Goal: Task Accomplishment & Management: Use online tool/utility

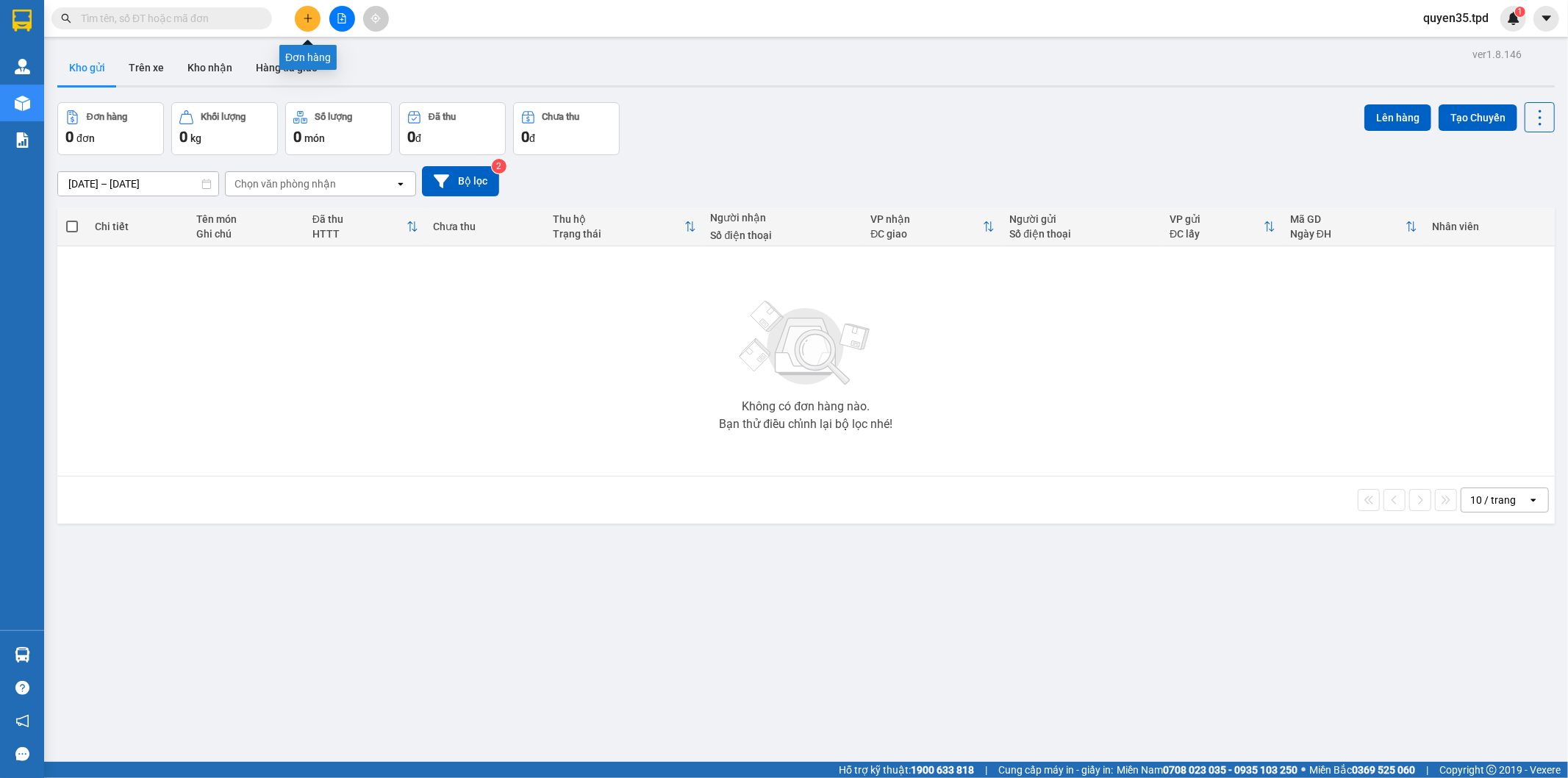
click at [305, 18] on icon "plus" at bounding box center [308, 18] width 8 height 1
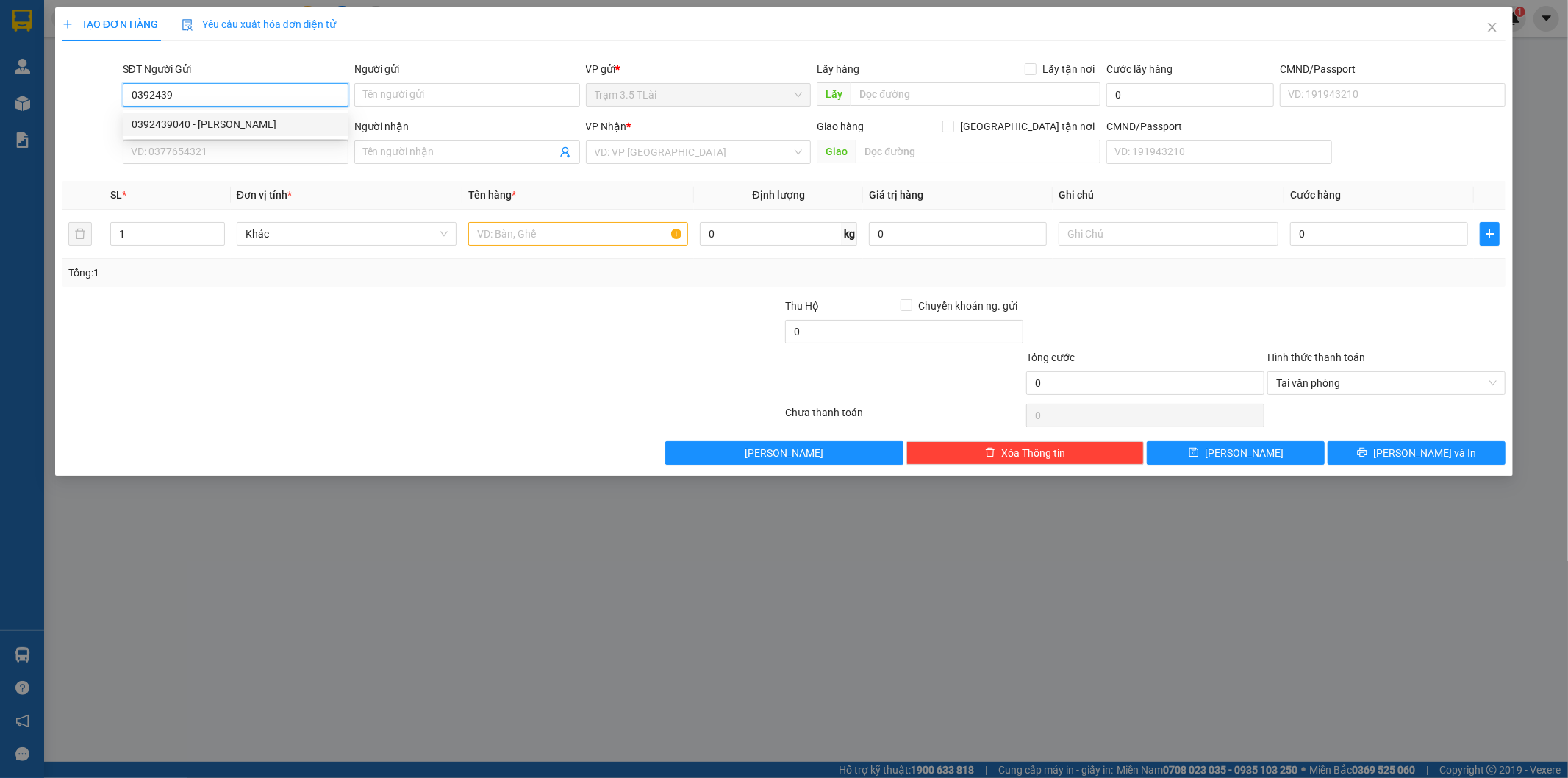
click at [253, 120] on div "0392439040 - [PERSON_NAME]" at bounding box center [235, 124] width 208 height 16
type input "0392439040"
type input "[PERSON_NAME]"
type input "075088024797"
type input "0357785515"
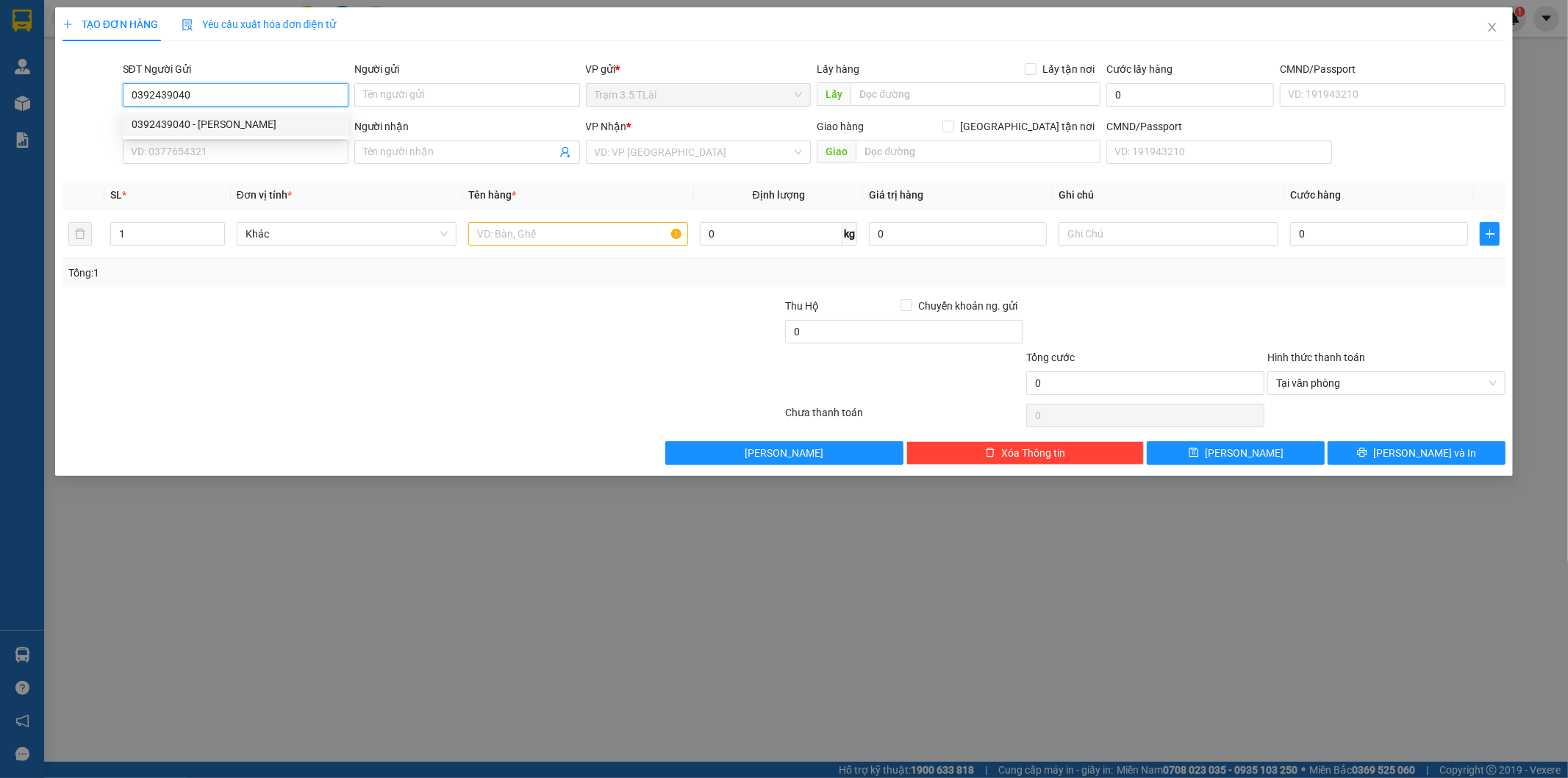
type input "thanh"
type input "0392439040"
click at [522, 232] on input "text" at bounding box center [578, 234] width 220 height 24
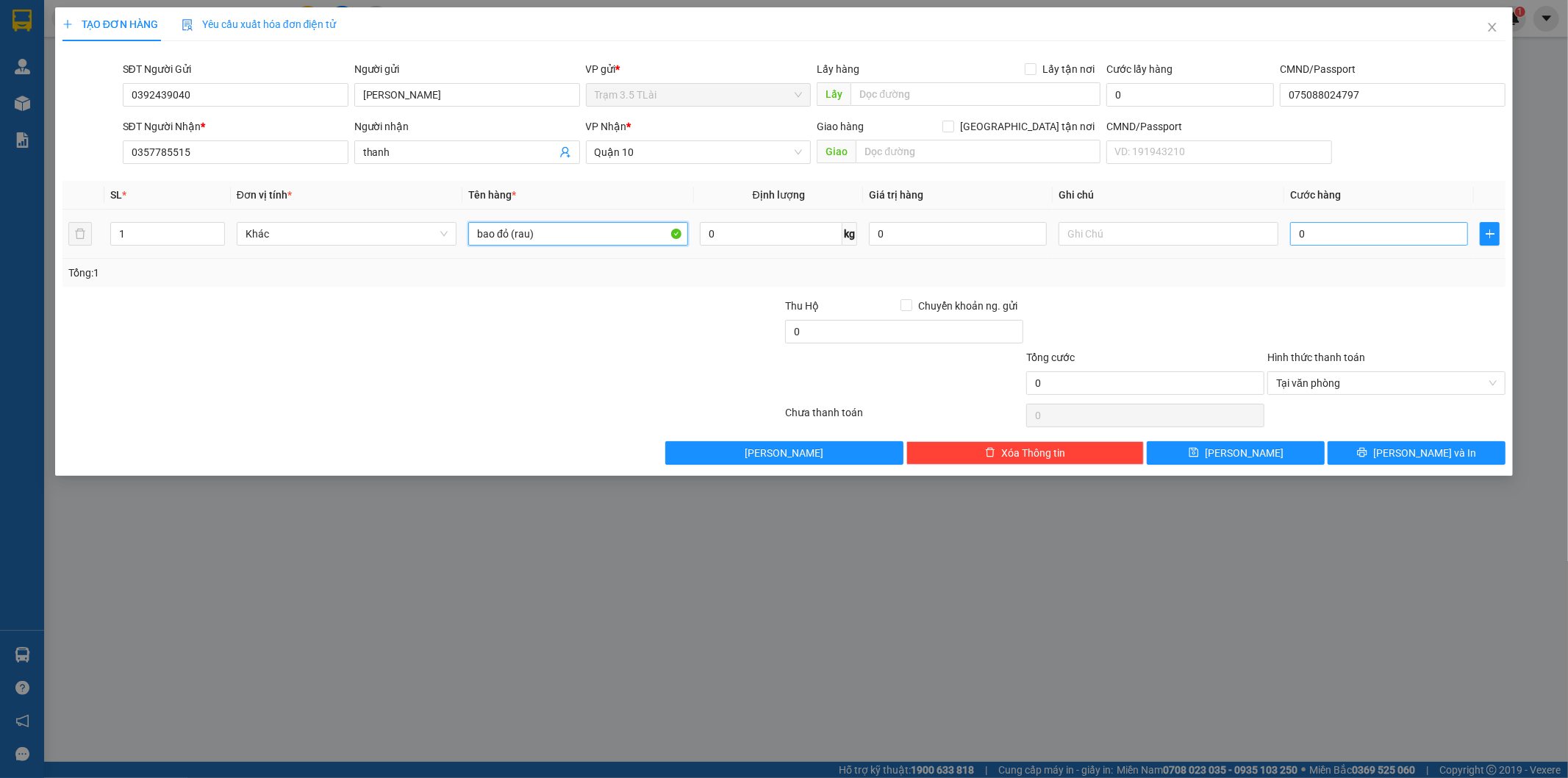
type input "bao đỏ (rau)"
click at [1309, 225] on input "0" at bounding box center [1379, 234] width 178 height 24
type input "6"
type input "60"
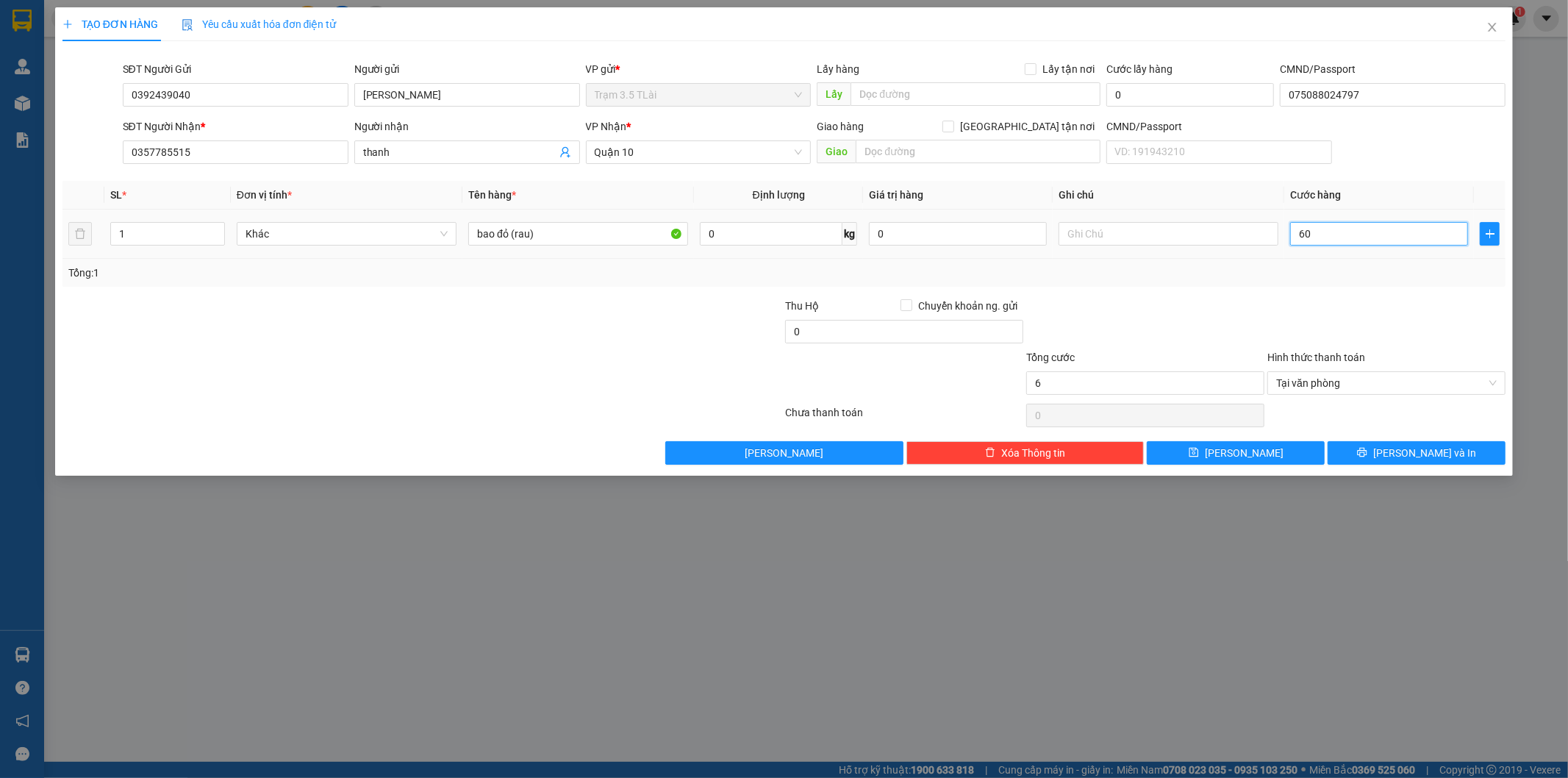
type input "60"
type input "60.000"
click at [1377, 454] on button "[PERSON_NAME] và In" at bounding box center [1417, 453] width 178 height 24
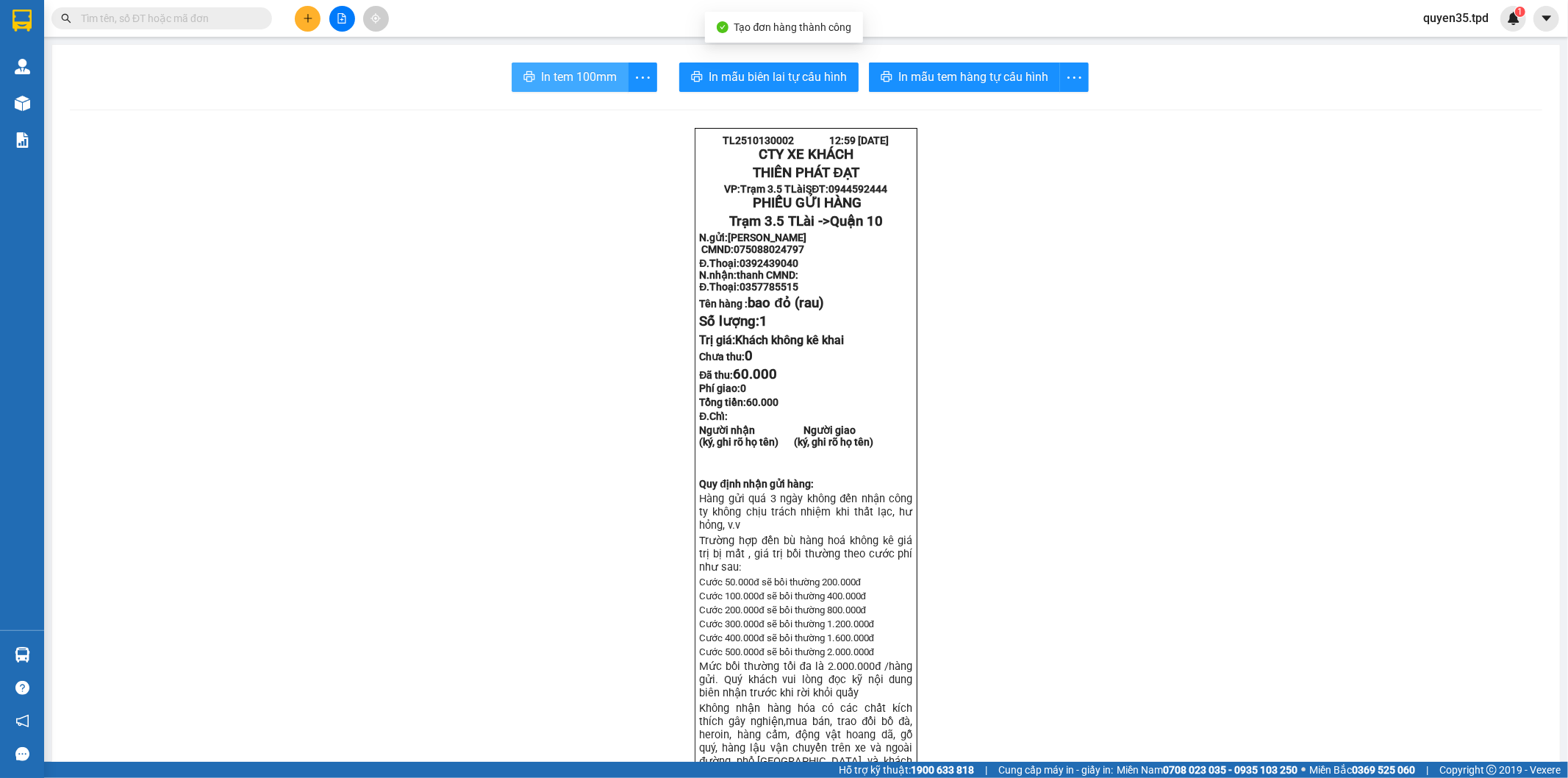
click at [553, 78] on span "In tem 100mm" at bounding box center [578, 76] width 76 height 18
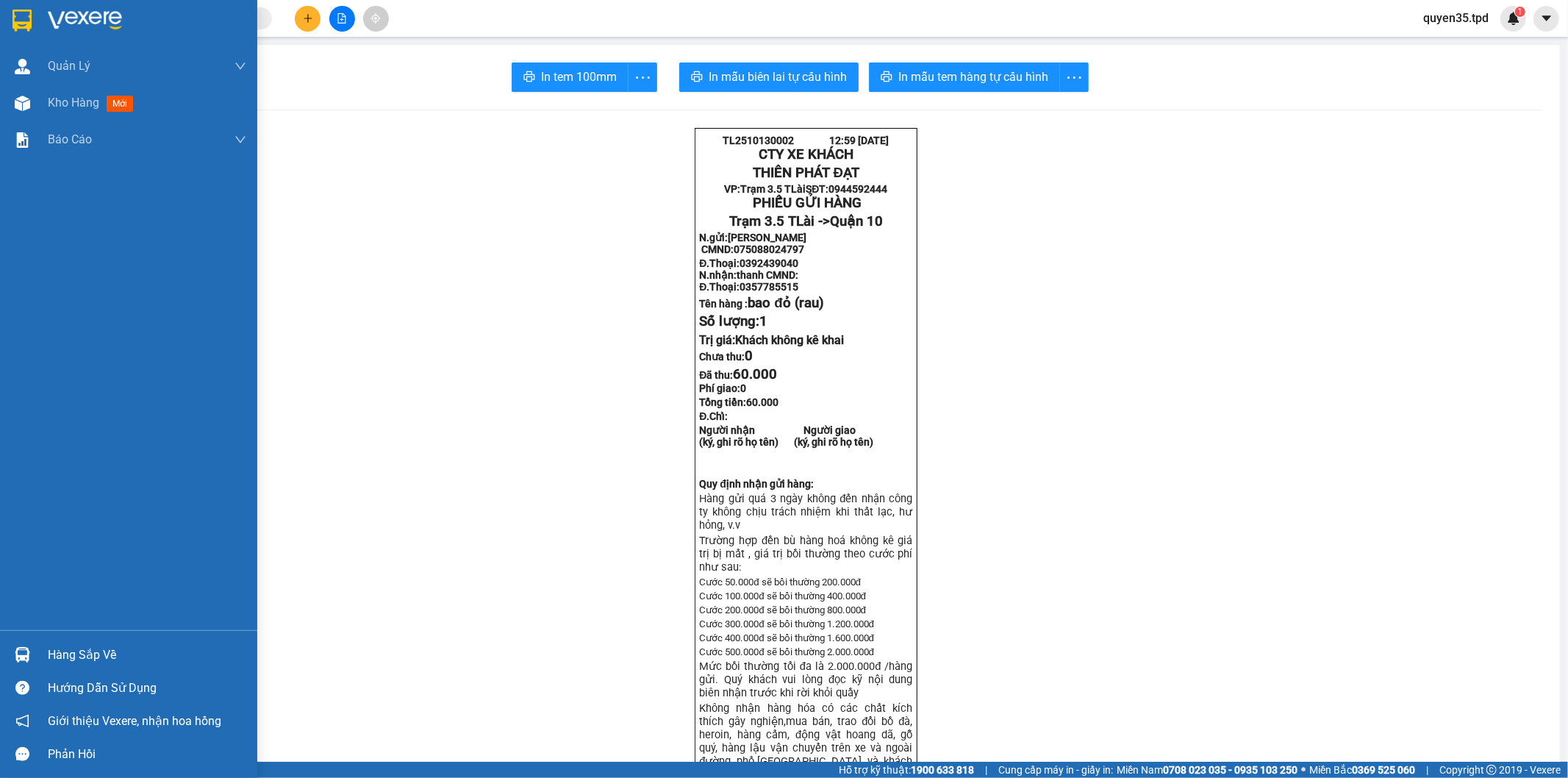
click at [25, 663] on div at bounding box center [22, 655] width 25 height 25
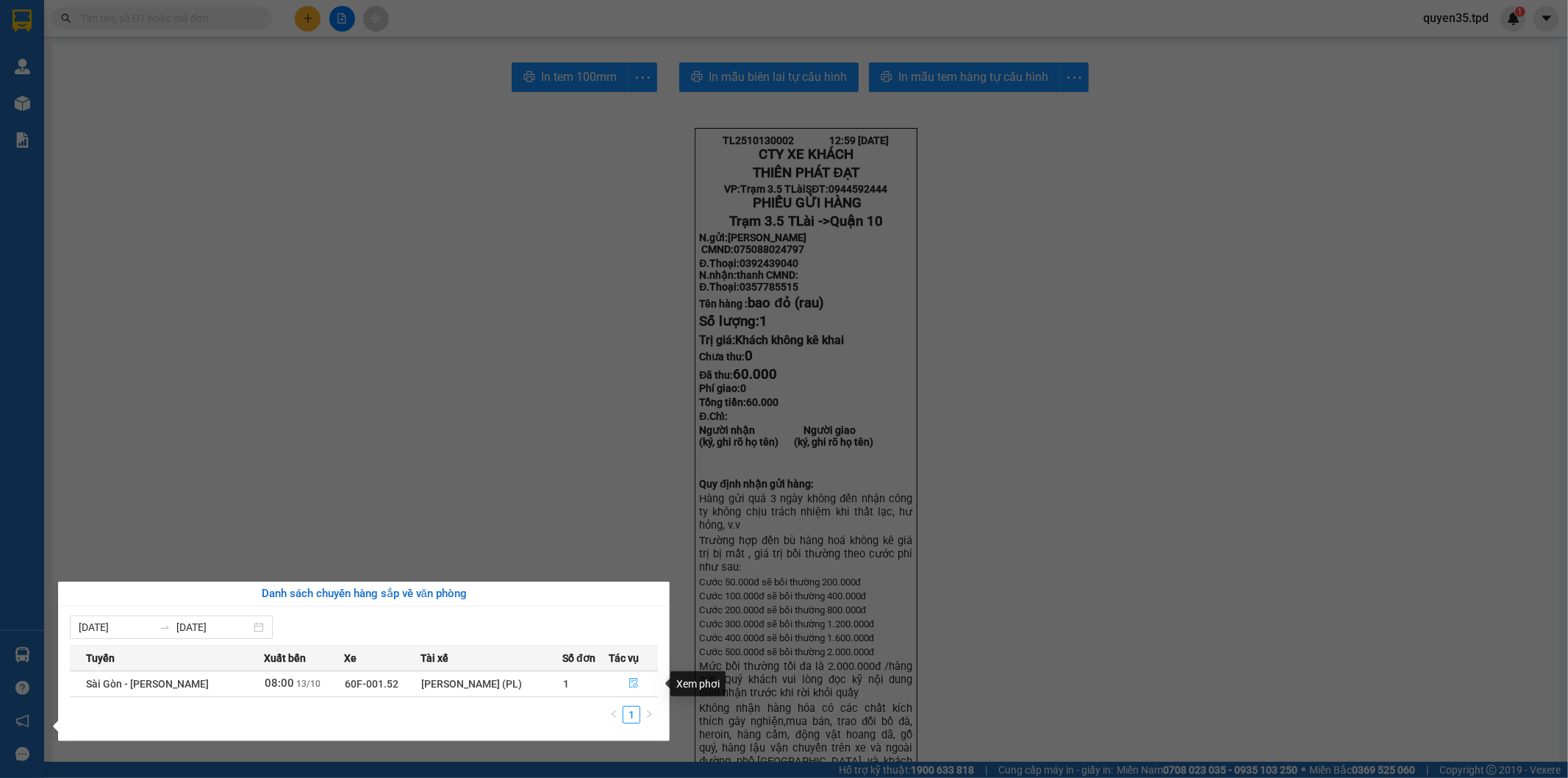
click at [633, 680] on icon "file-done" at bounding box center [633, 683] width 10 height 10
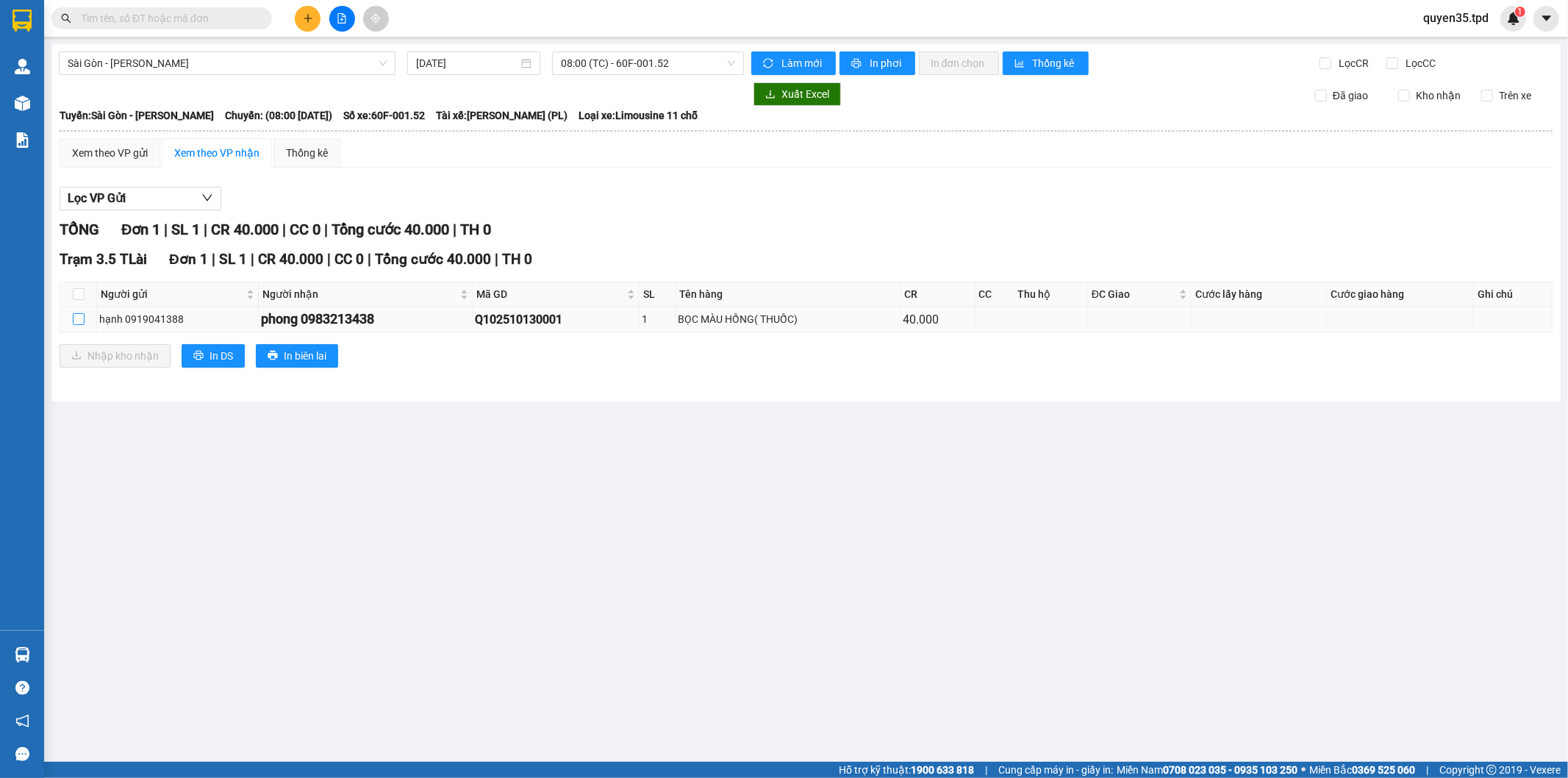
click at [76, 319] on input "checkbox" at bounding box center [78, 319] width 12 height 12
checkbox input "true"
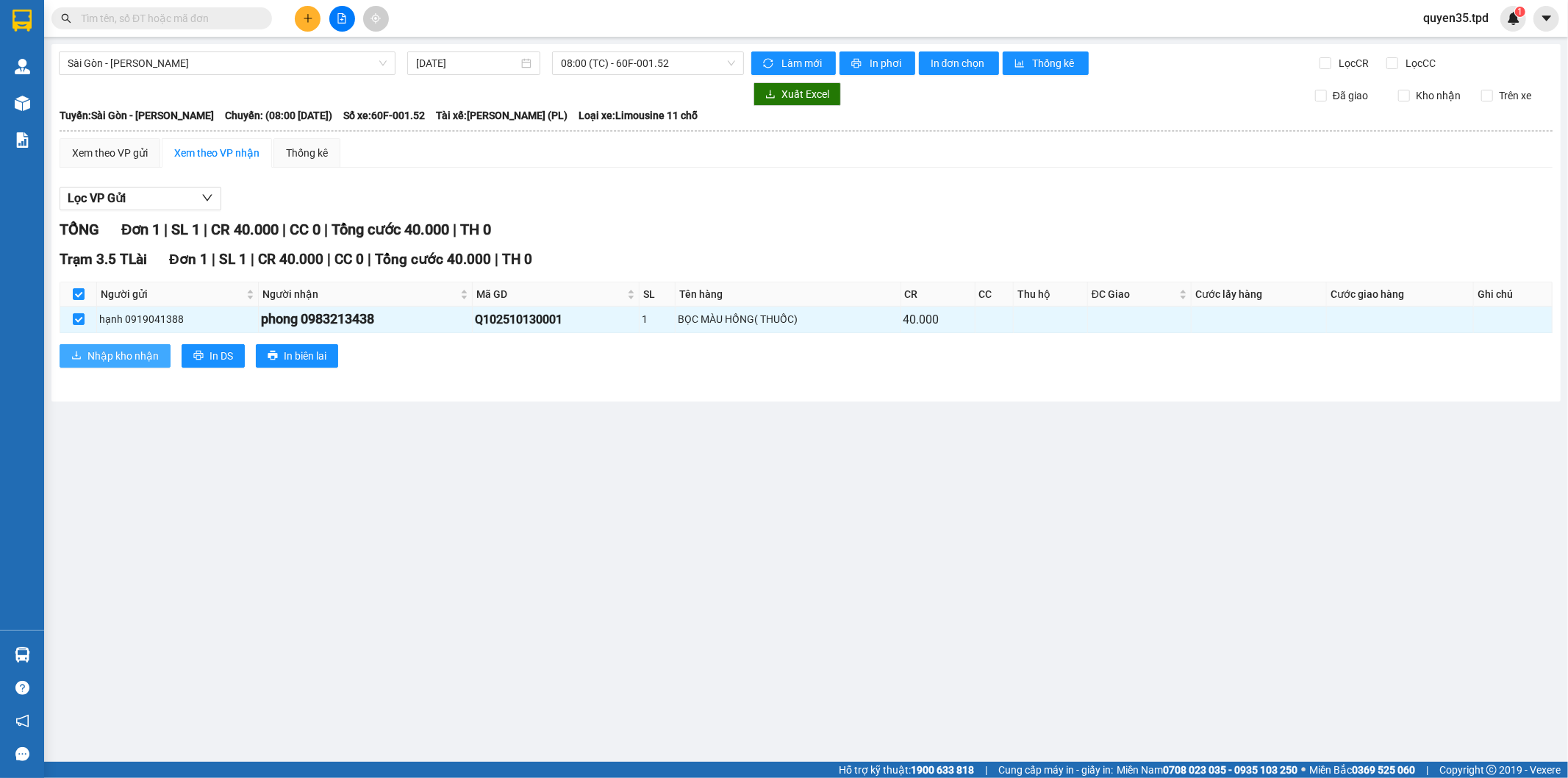
click at [83, 356] on button "Nhập kho nhận" at bounding box center [115, 356] width 111 height 24
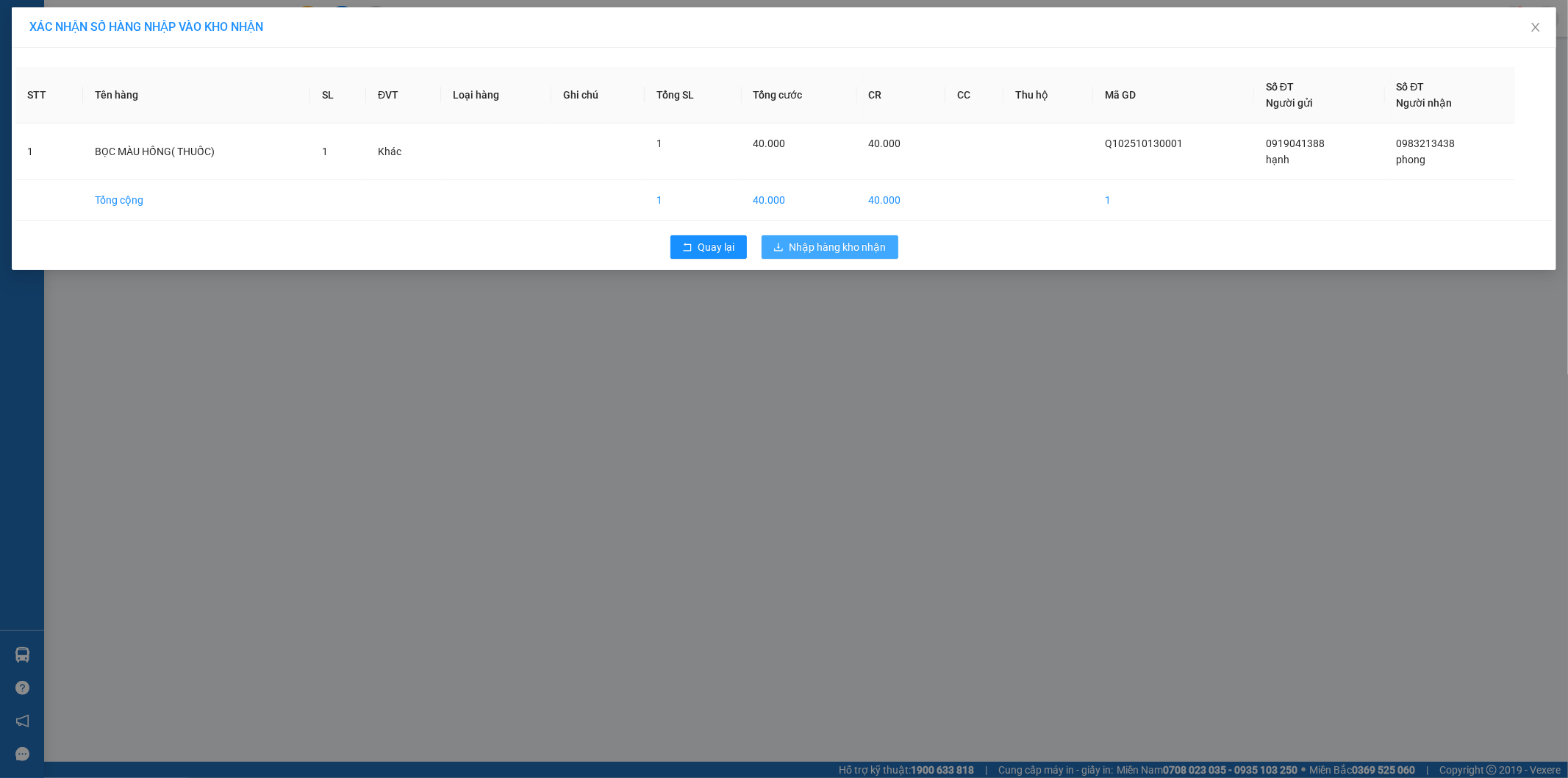
click at [832, 237] on button "Nhập hàng kho nhận" at bounding box center [830, 247] width 137 height 24
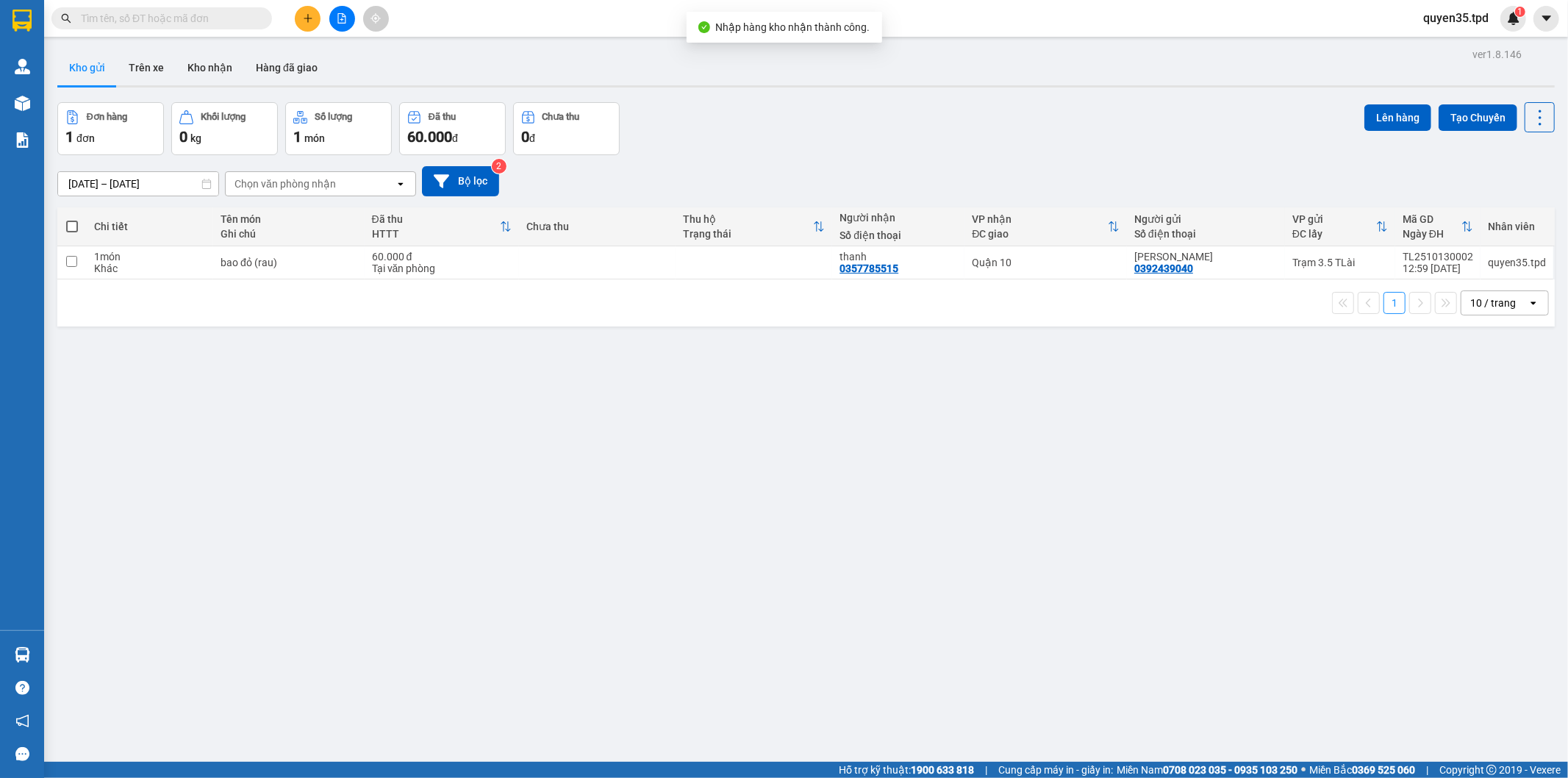
click at [189, 45] on div "ver 1.8.146 Kho gửi Trên xe Kho nhận Hàng đã giao Đơn hàng 1 đơn Khối lượng 0 k…" at bounding box center [806, 433] width 1509 height 778
click at [208, 64] on button "Kho nhận" at bounding box center [210, 68] width 68 height 35
